Goal: Find specific page/section: Find specific page/section

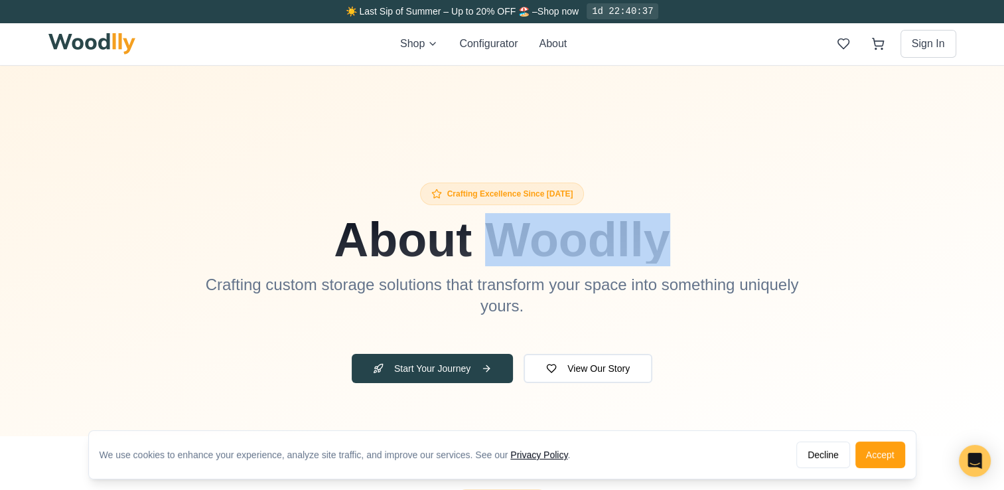
drag, startPoint x: 338, startPoint y: 151, endPoint x: 356, endPoint y: 129, distance: 28.3
click at [338, 151] on div "Crafting Excellence Since [DATE] About Woodlly Crafting custom storage solution…" at bounding box center [502, 282] width 764 height 307
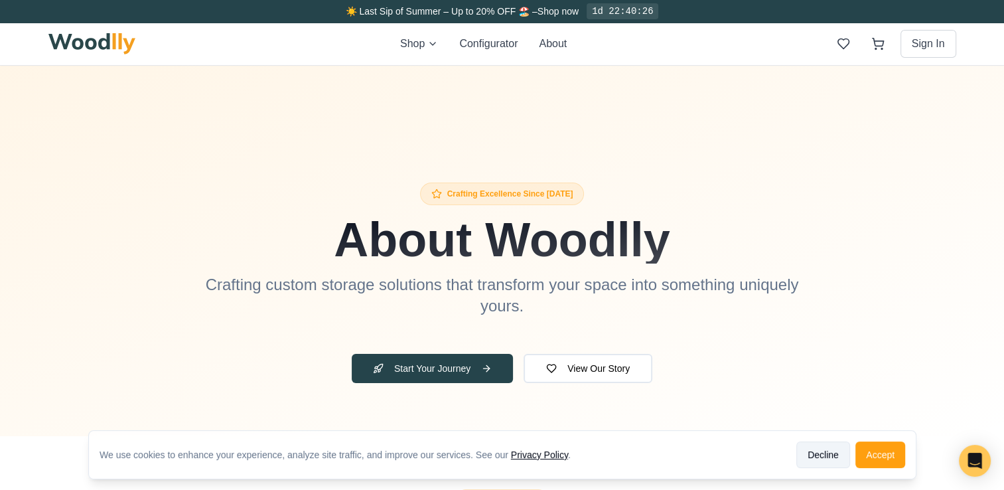
click at [810, 459] on button "Decline" at bounding box center [823, 454] width 54 height 27
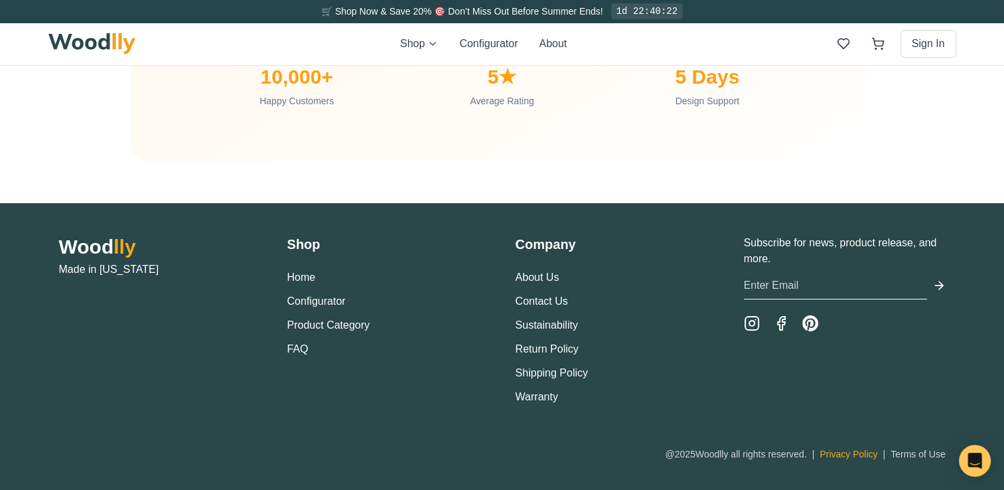
scroll to position [4492, 0]
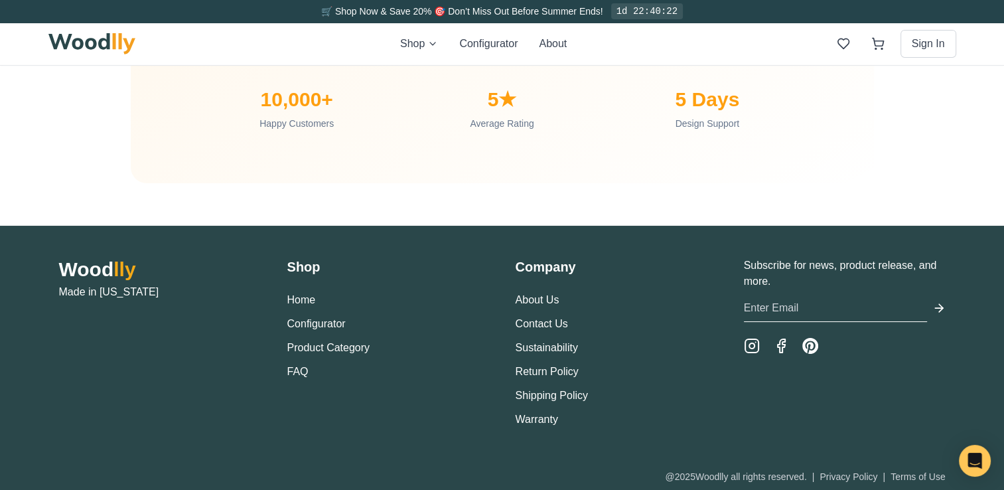
click at [841, 452] on div "Wood lly Made in [US_STATE] Shop Home Configurator Product Category FAQ Company…" at bounding box center [502, 370] width 929 height 226
click at [846, 471] on link "Privacy Policy" at bounding box center [849, 476] width 58 height 11
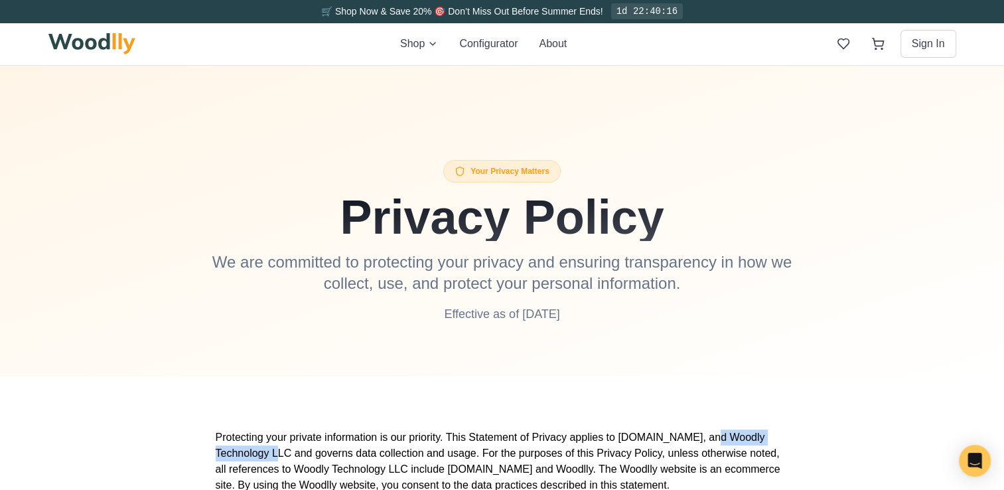
drag, startPoint x: 703, startPoint y: 439, endPoint x: 289, endPoint y: 453, distance: 414.3
click at [289, 453] on p "Protecting your private information is our priority. This Statement of Privacy …" at bounding box center [502, 461] width 573 height 64
copy p "Woodly Technology LLC"
